Goal: Entertainment & Leisure: Consume media (video, audio)

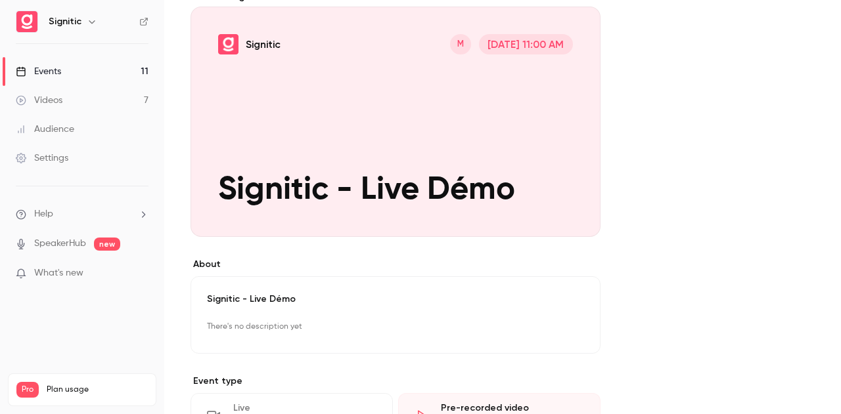
click at [63, 110] on link "Videos 7" at bounding box center [82, 100] width 164 height 29
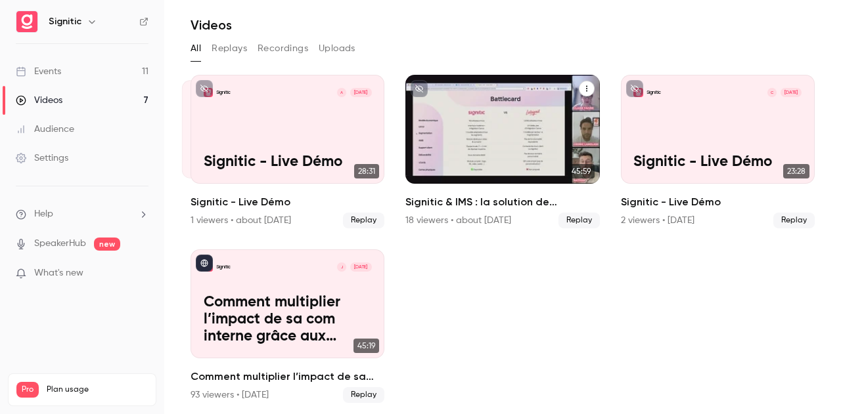
scroll to position [39, 0]
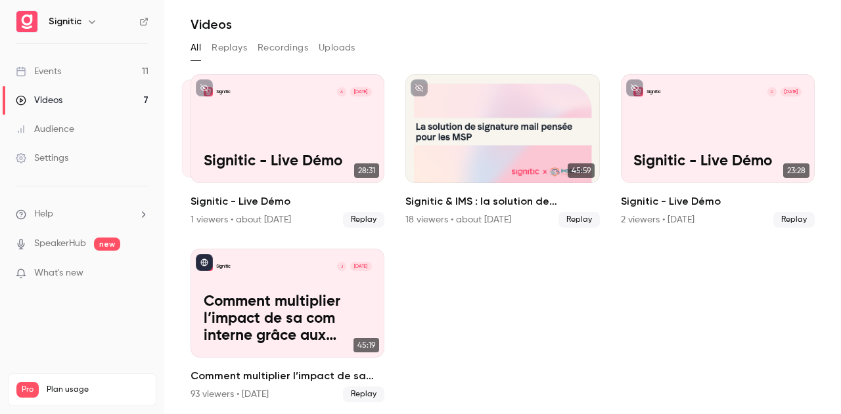
click at [39, 99] on div "Videos" at bounding box center [39, 100] width 47 height 13
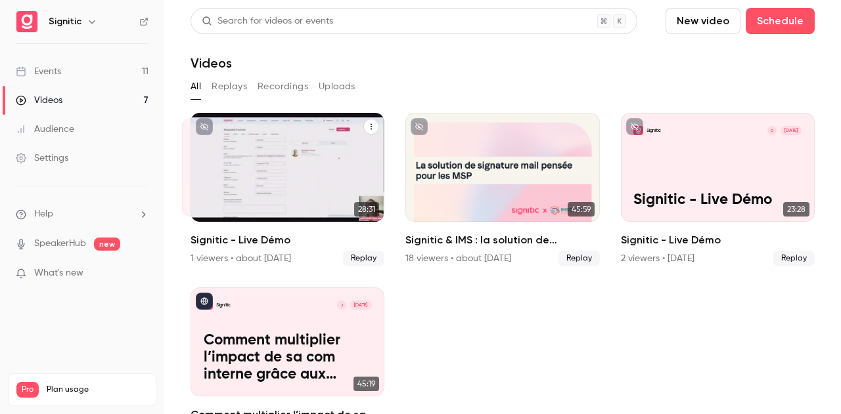
click at [227, 183] on div "Signitic A [DATE] Signitic - Live Démo" at bounding box center [287, 167] width 194 height 109
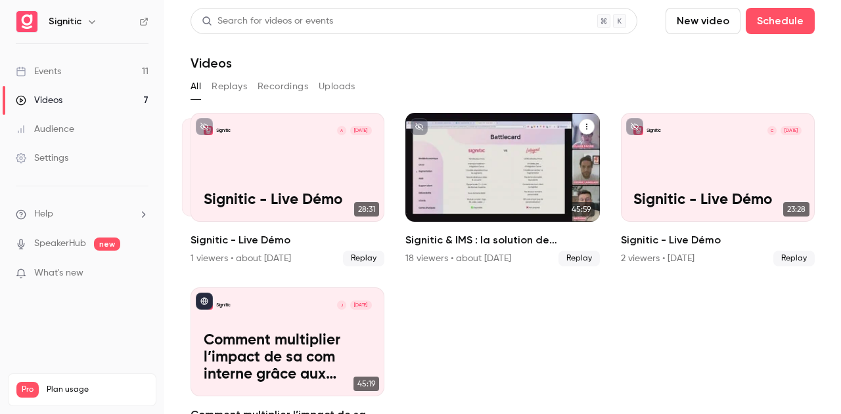
click at [493, 220] on div "Signitic & IMS : la solution de signature mail pensée pour les MSP" at bounding box center [502, 167] width 194 height 109
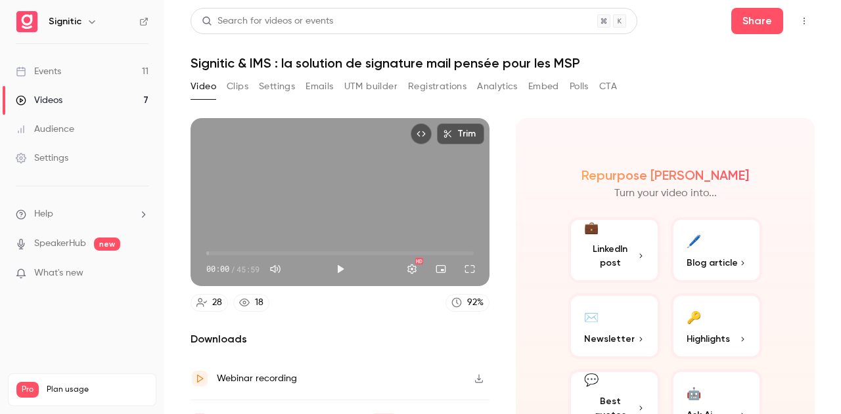
scroll to position [67, 0]
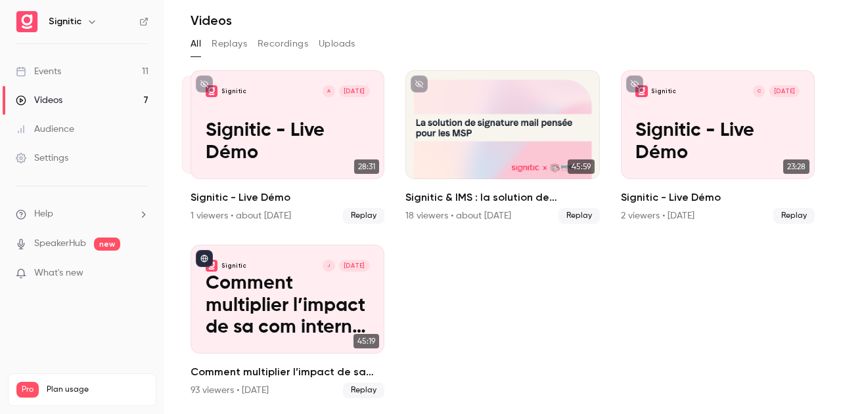
scroll to position [39, 0]
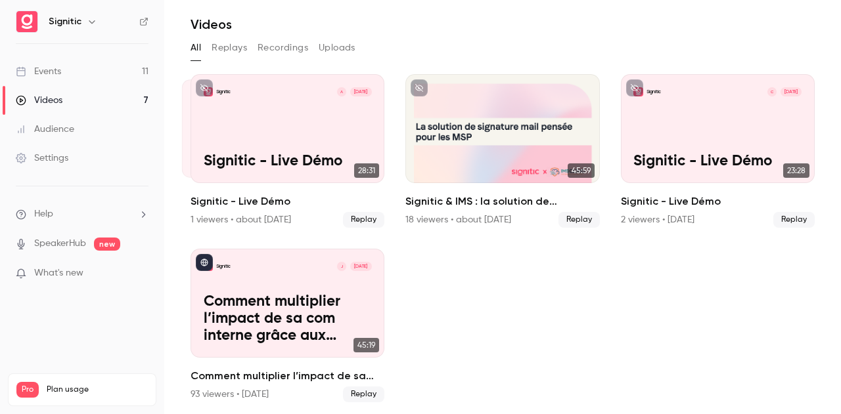
click at [96, 123] on link "Audience" at bounding box center [82, 129] width 164 height 29
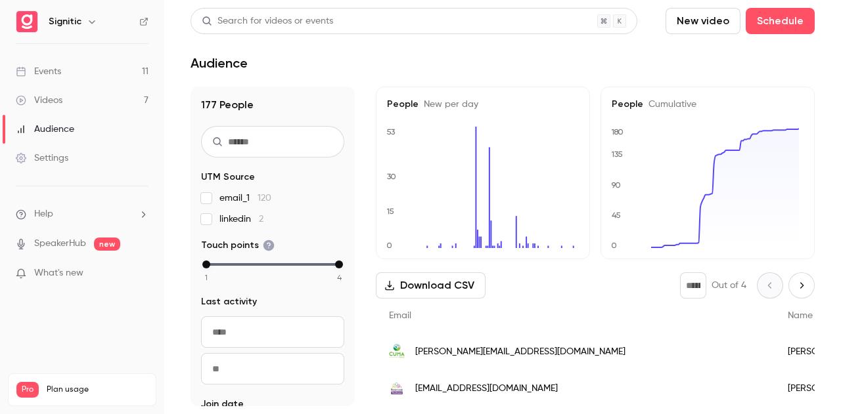
click at [60, 154] on div "Settings" at bounding box center [42, 158] width 53 height 13
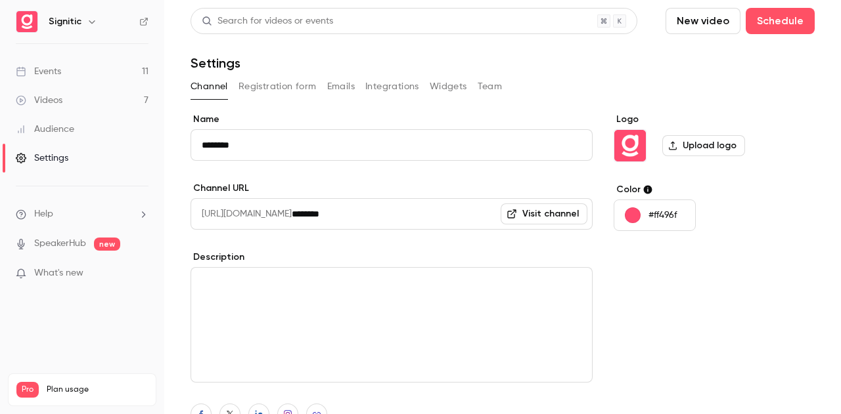
click at [59, 106] on div "Videos" at bounding box center [39, 100] width 47 height 13
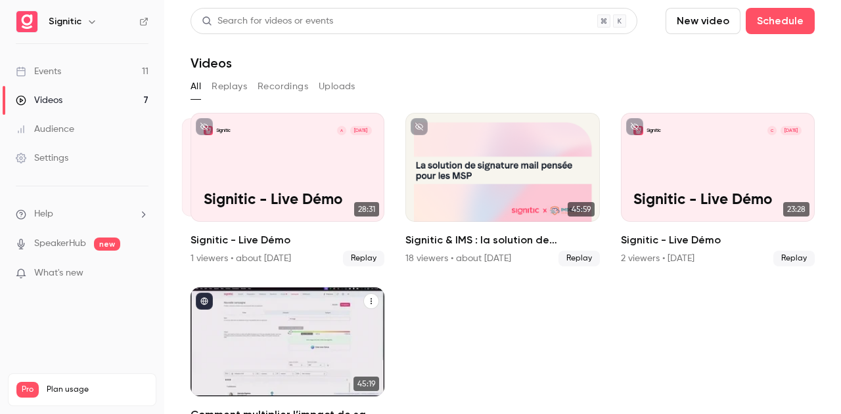
scroll to position [39, 0]
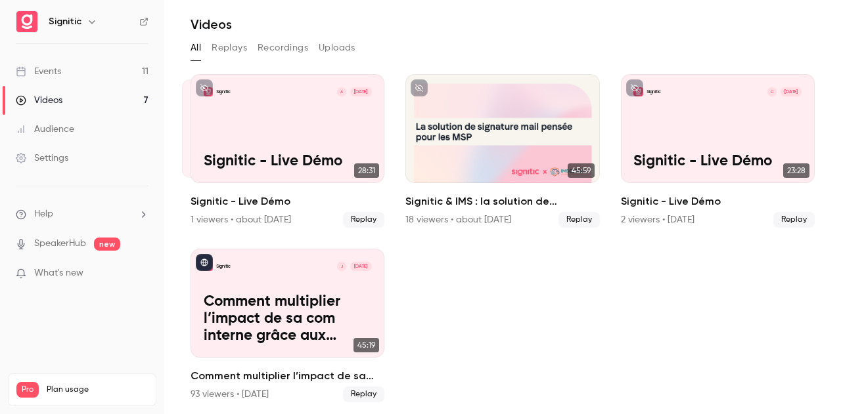
click at [291, 48] on button "Recordings" at bounding box center [283, 47] width 51 height 21
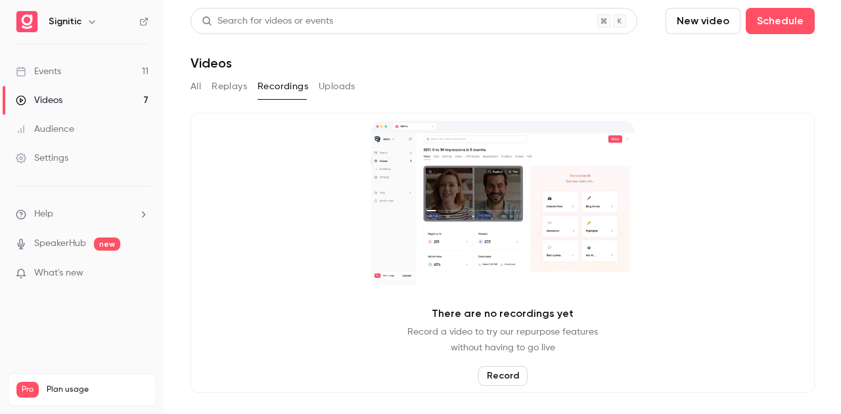
click at [246, 80] on button "Replays" at bounding box center [229, 86] width 35 height 21
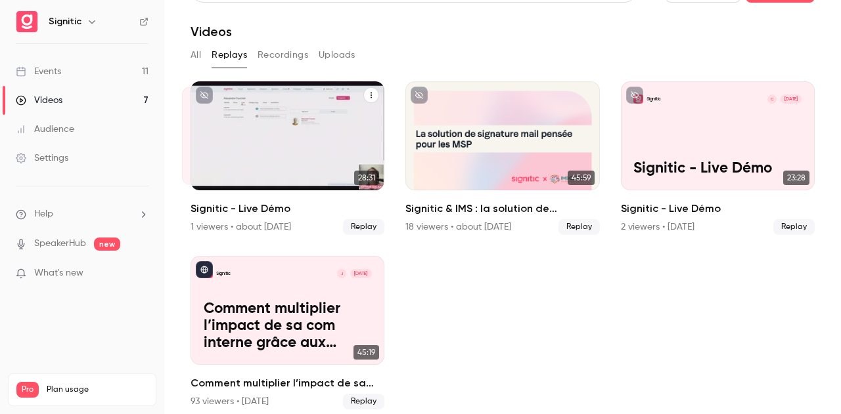
scroll to position [31, 0]
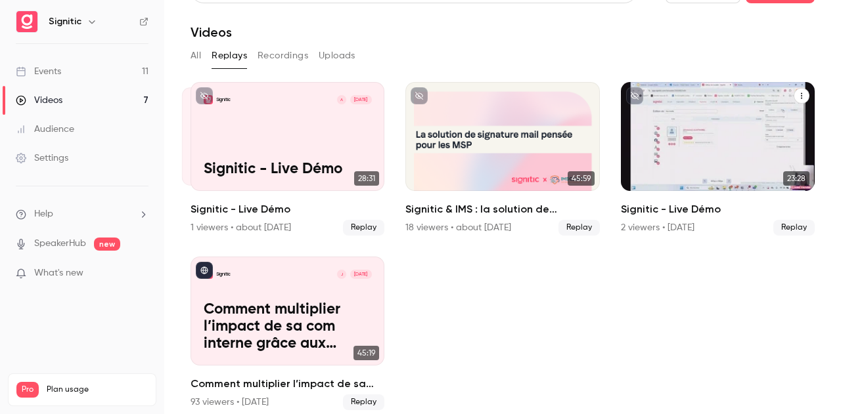
click at [713, 145] on div "Signitic C [DATE] Signitic - Live Démo" at bounding box center [718, 136] width 194 height 109
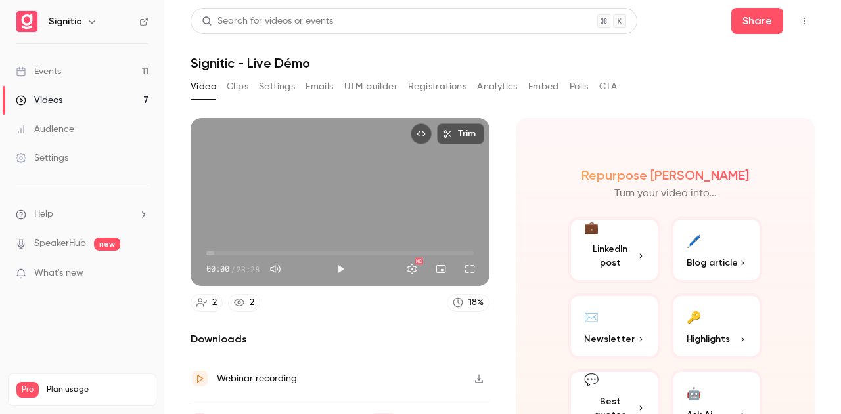
click at [359, 208] on div "Trim 00:00 00:00 / 23:28 HD" at bounding box center [339, 202] width 299 height 168
click at [214, 248] on span "00:42" at bounding box center [339, 253] width 267 height 21
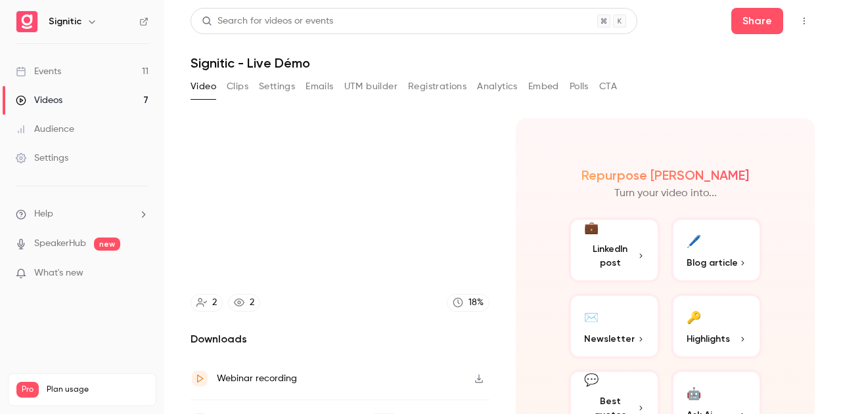
type input "****"
click at [238, 89] on button "Clips" at bounding box center [238, 86] width 22 height 21
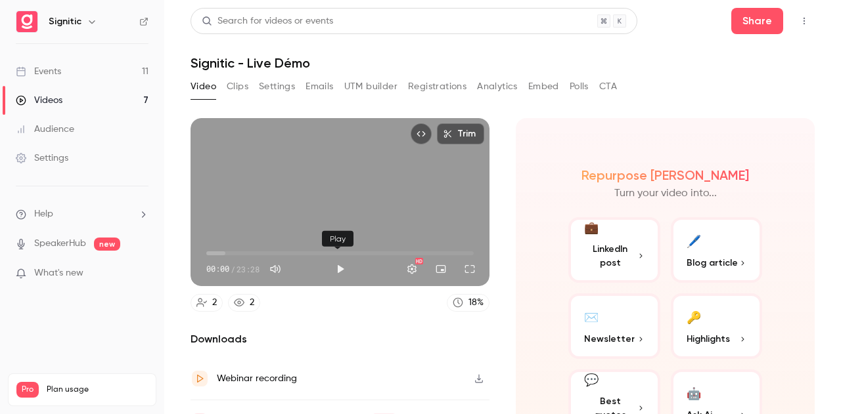
click at [339, 267] on button "Play" at bounding box center [340, 269] width 26 height 26
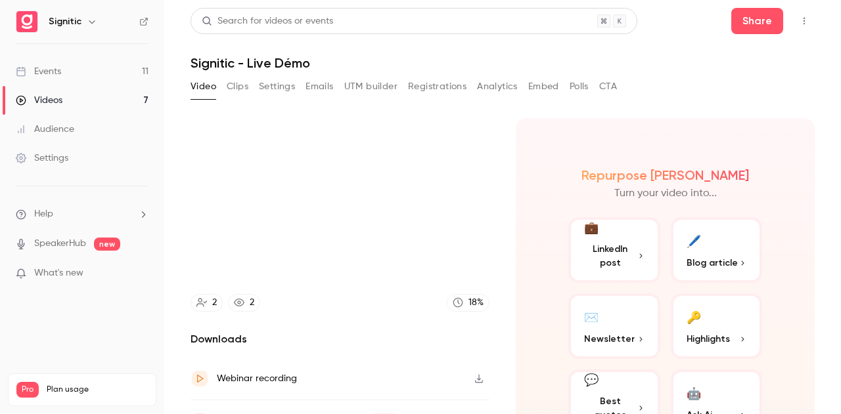
scroll to position [67, 0]
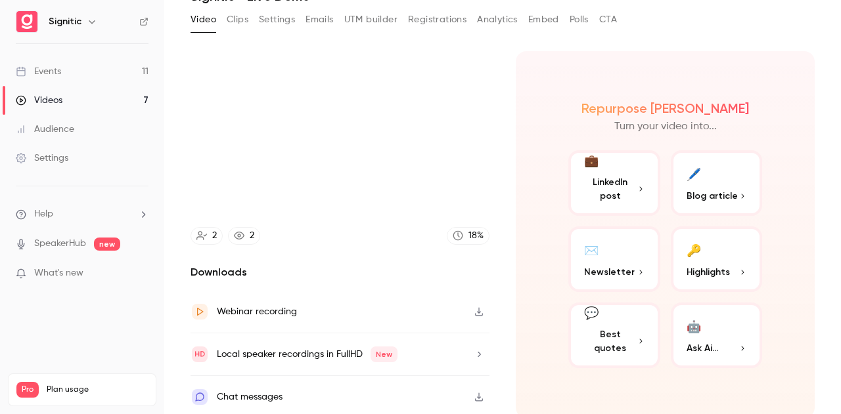
click at [261, 312] on div "Webinar recording" at bounding box center [257, 312] width 80 height 16
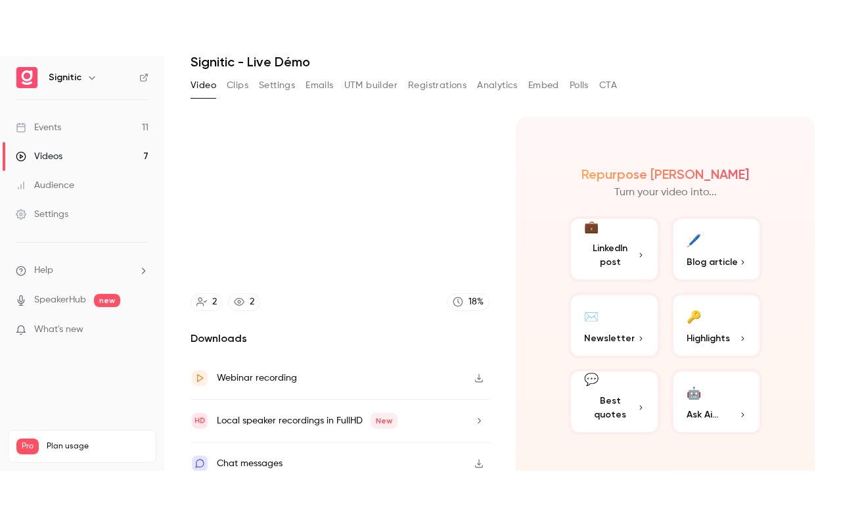
scroll to position [0, 0]
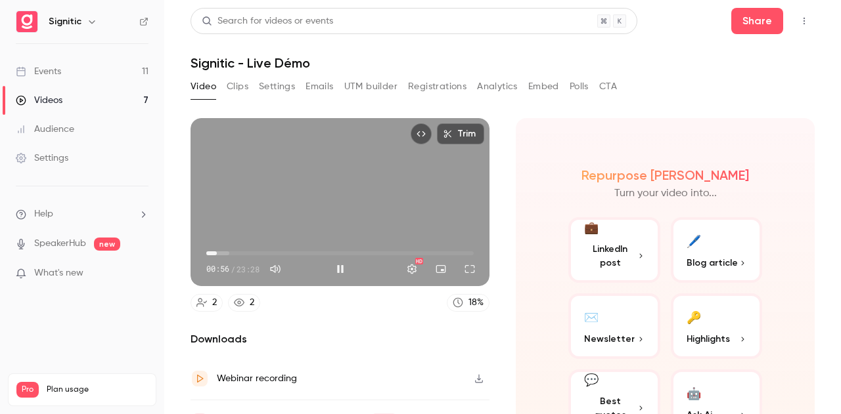
click at [217, 250] on span "00:56" at bounding box center [339, 253] width 267 height 21
click at [214, 252] on span "00:42" at bounding box center [214, 254] width 4 height 4
click at [210, 252] on span "00:21" at bounding box center [210, 254] width 4 height 4
click at [464, 271] on button "Full screen" at bounding box center [470, 269] width 26 height 26
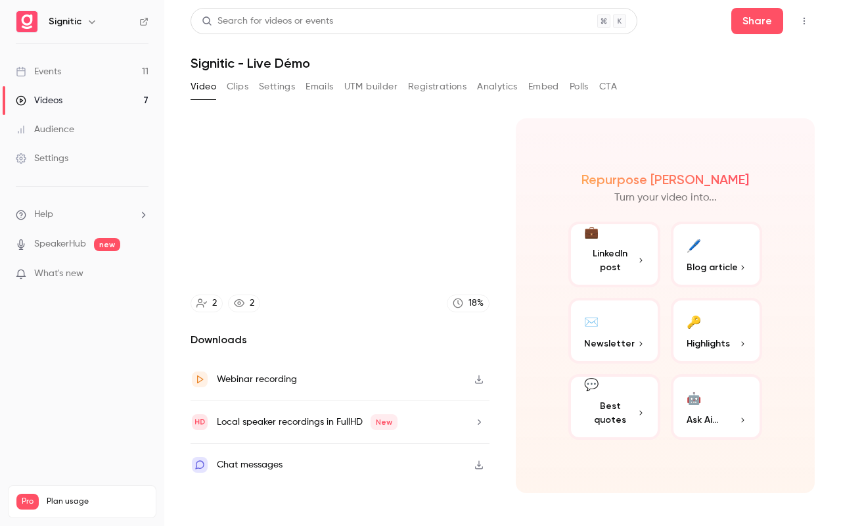
type input "*****"
click at [808, 414] on button "Exit full screen" at bounding box center [821, 508] width 26 height 26
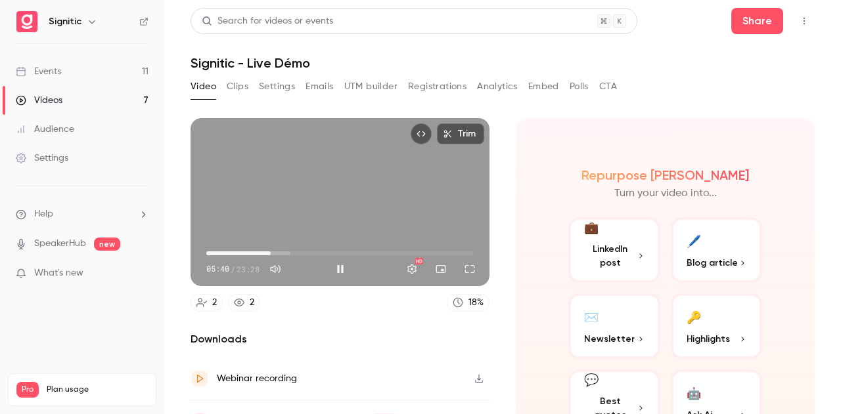
click at [314, 227] on div "Trim 05:40 05:40 / 23:28 HD" at bounding box center [339, 202] width 299 height 168
click at [336, 266] on button "Play" at bounding box center [340, 269] width 26 height 26
click at [457, 270] on button "Full screen" at bounding box center [470, 269] width 26 height 26
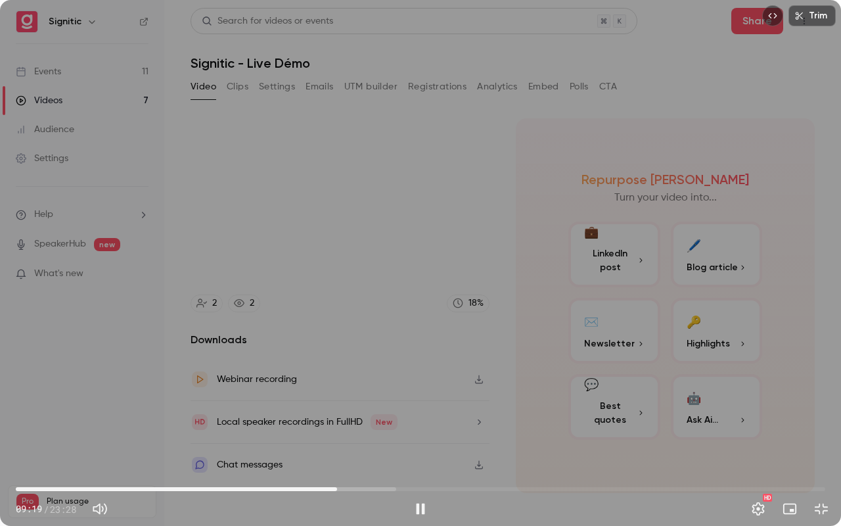
click at [433, 298] on div "Trim 09:19 09:19 / 23:28 HD" at bounding box center [420, 263] width 841 height 526
type input "*****"
